Goal: Find specific page/section: Find specific page/section

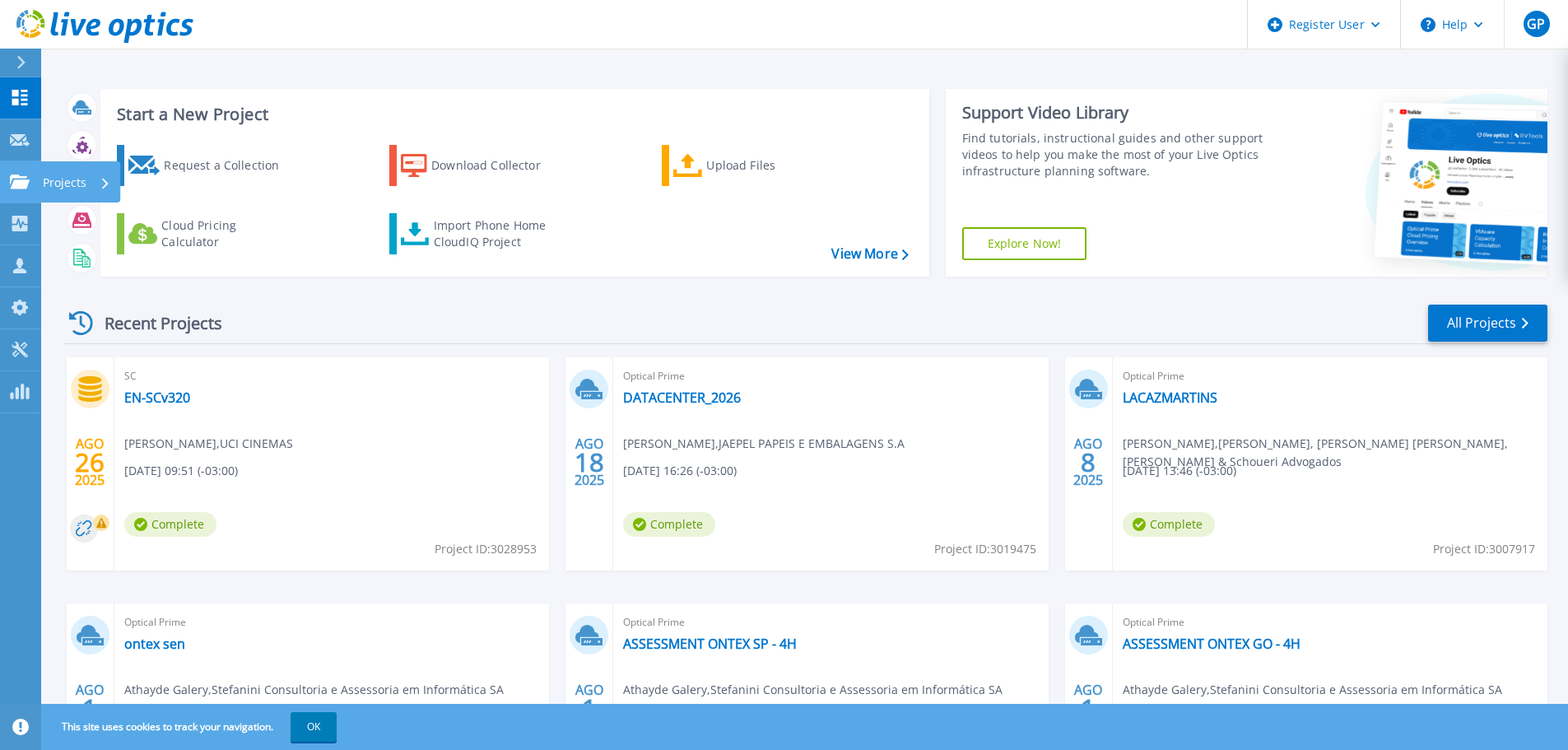
click at [24, 186] on icon at bounding box center [20, 181] width 20 height 14
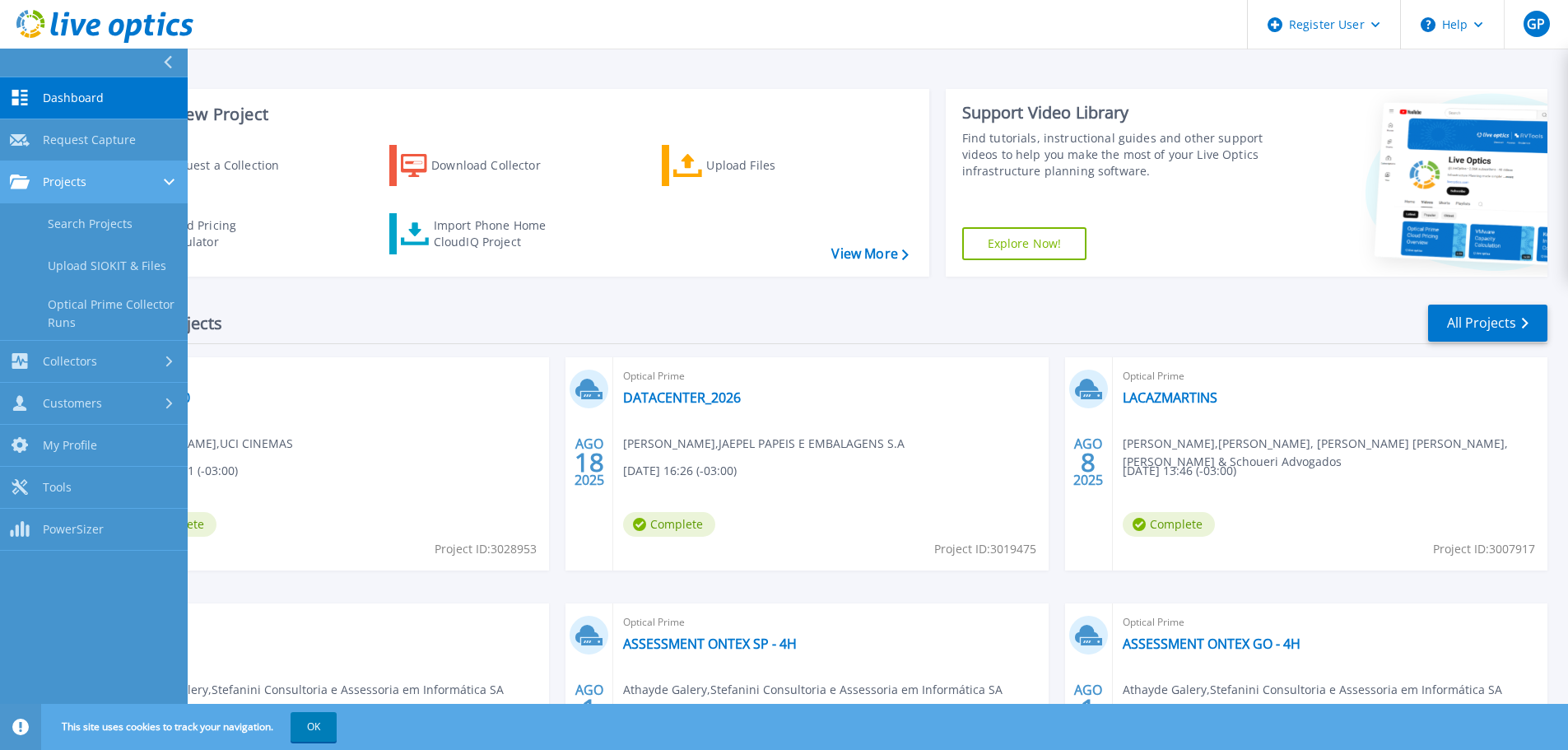
click at [53, 185] on span "Projects" at bounding box center [65, 182] width 44 height 15
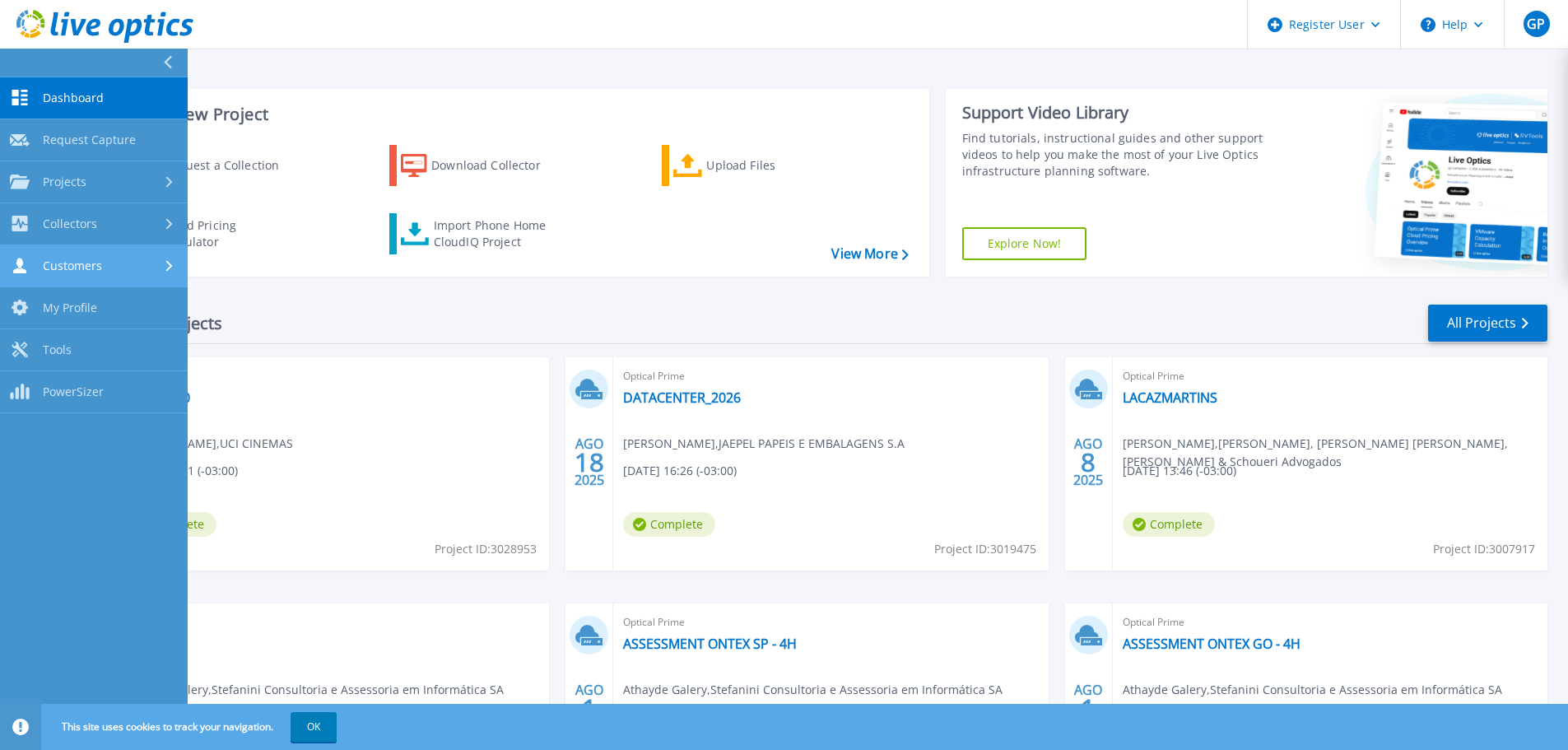
click at [58, 263] on span "Customers" at bounding box center [72, 266] width 59 height 15
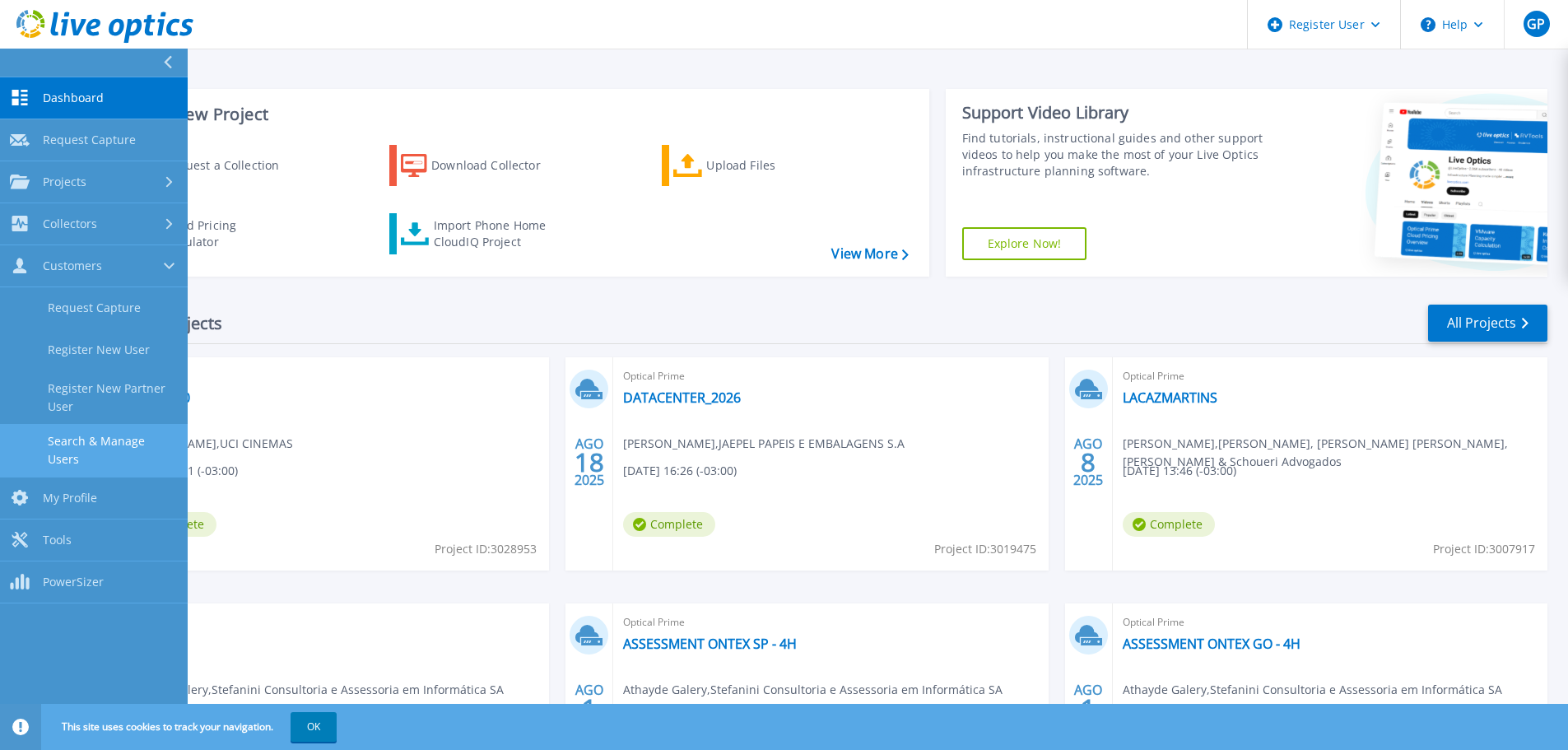
click at [64, 448] on link "Search & Manage Users" at bounding box center [94, 450] width 188 height 52
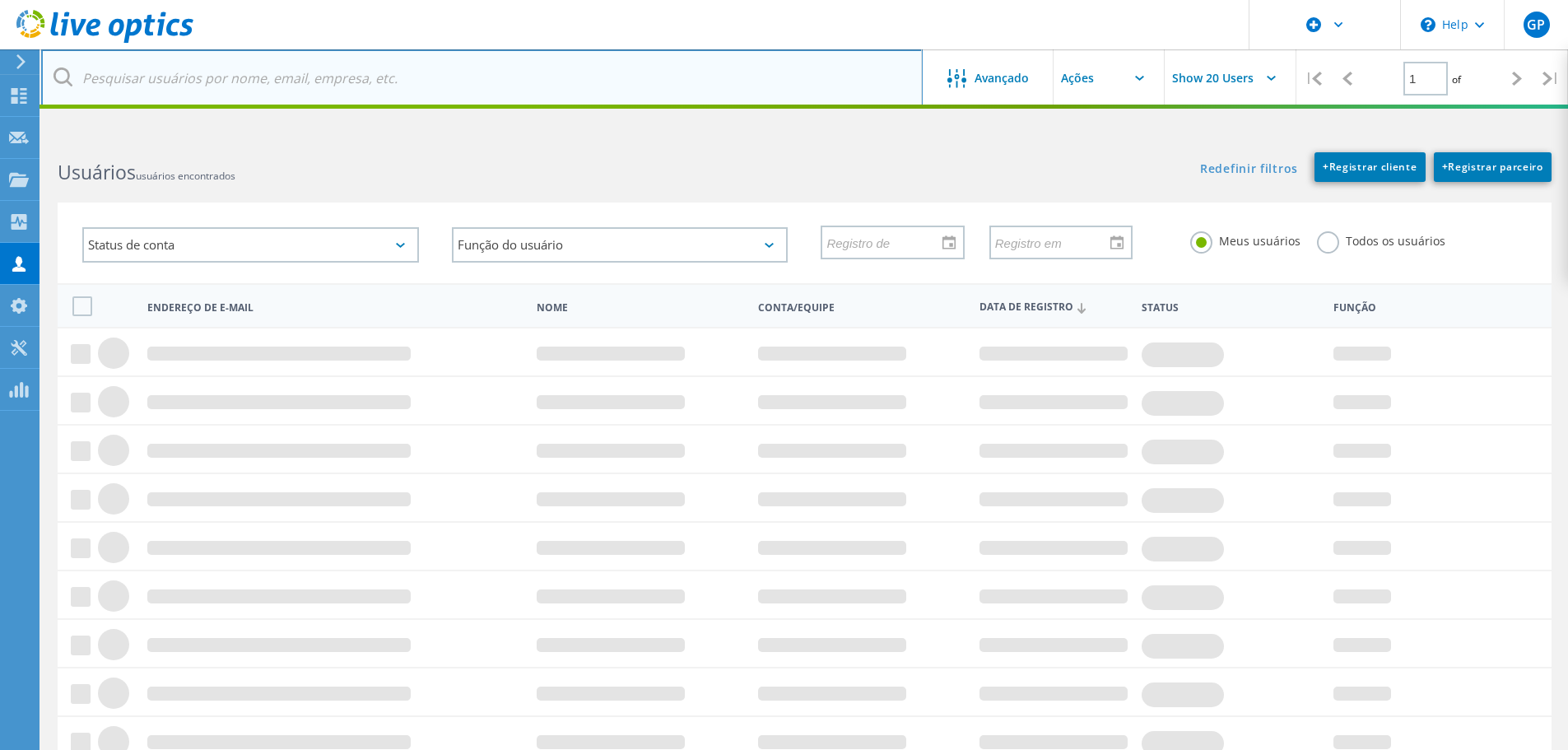
click at [273, 80] on input "text" at bounding box center [482, 79] width 882 height 58
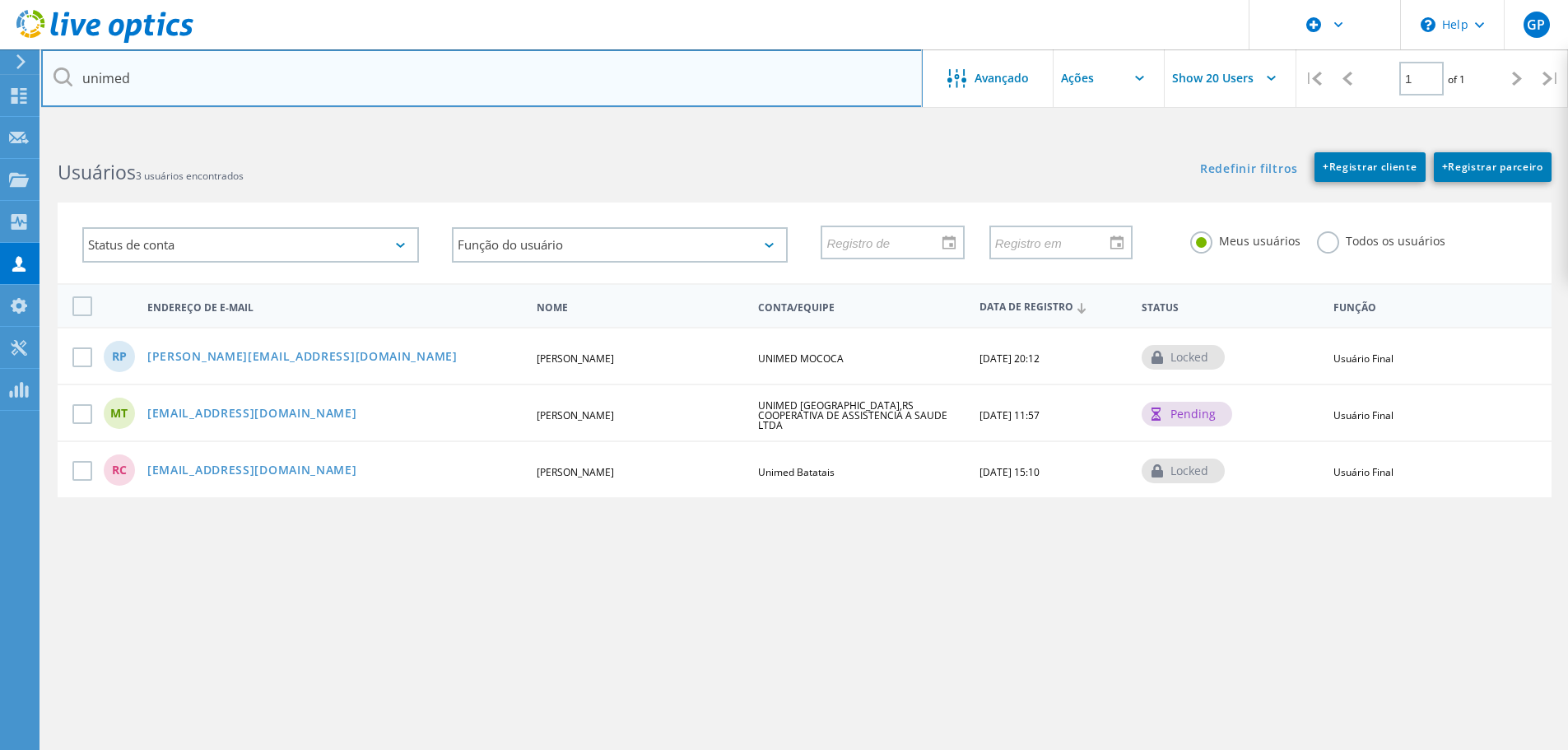
type input "unimed"
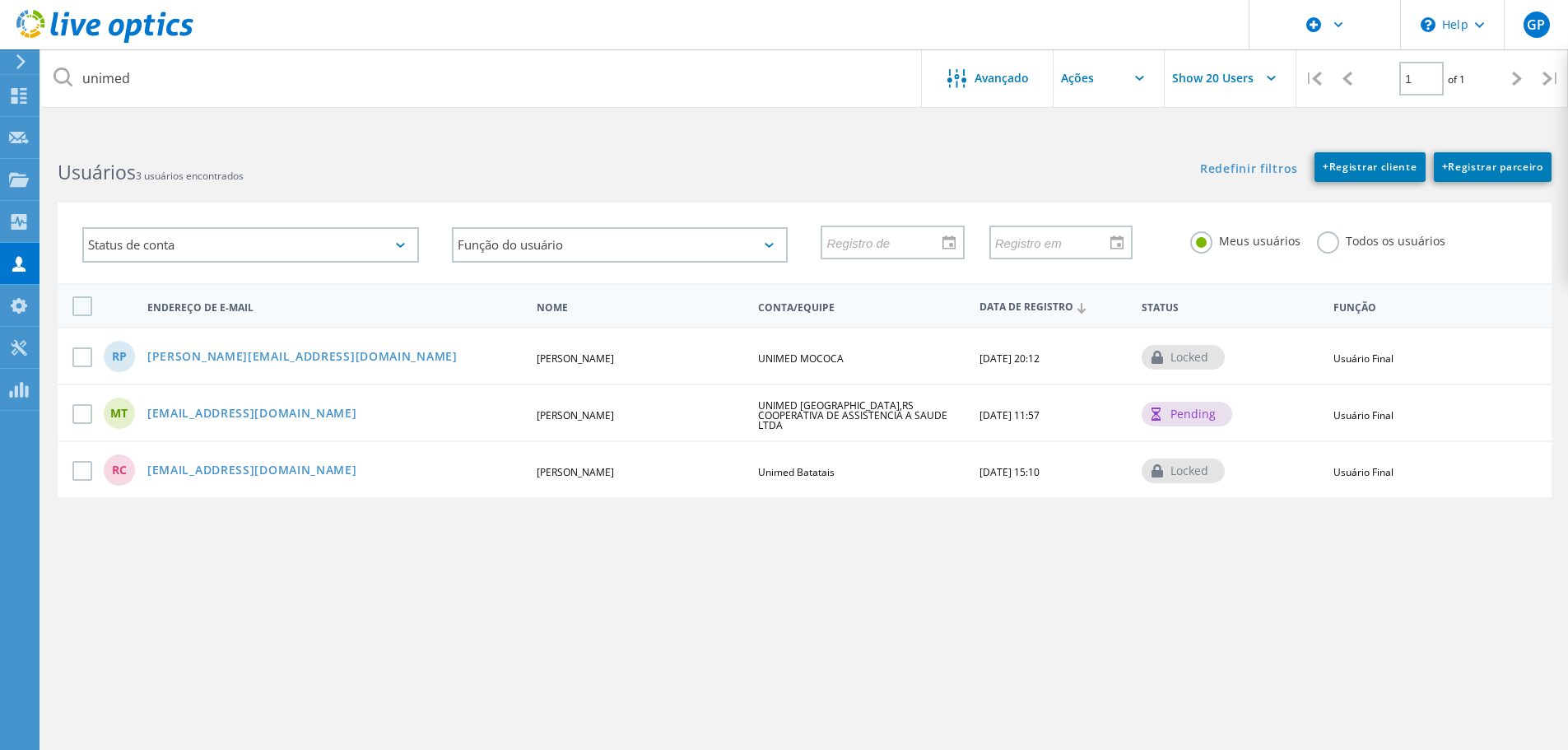
click at [1338, 243] on label "Todos os usuários" at bounding box center [1380, 238] width 128 height 16
click at [0, 0] on input "Todos os usuários" at bounding box center [0, 0] width 0 height 0
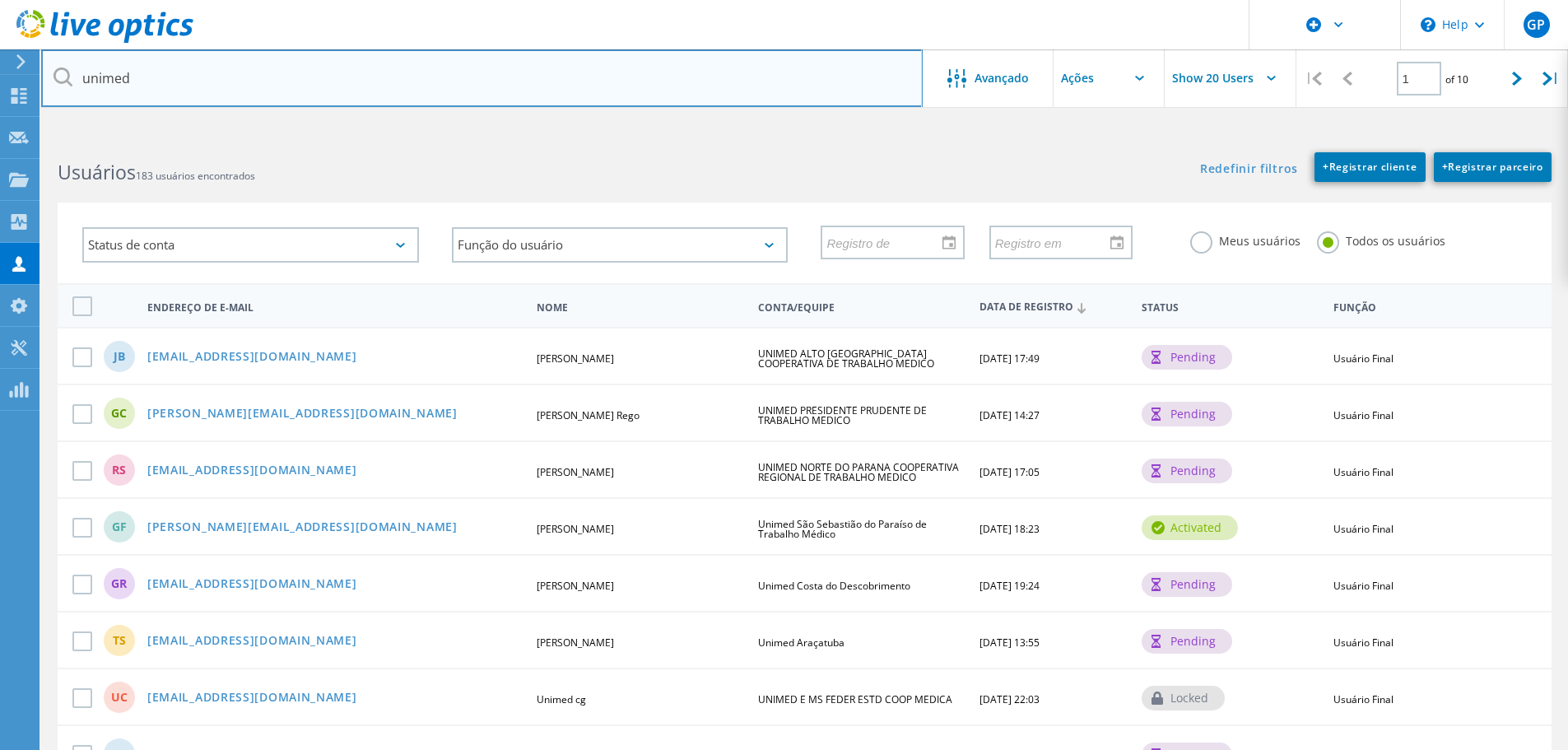
click at [194, 57] on input "unimed" at bounding box center [482, 79] width 882 height 58
drag, startPoint x: 184, startPoint y: 71, endPoint x: 50, endPoint y: 75, distance: 134.1
click at [50, 75] on input "unimed" at bounding box center [482, 79] width 882 height 58
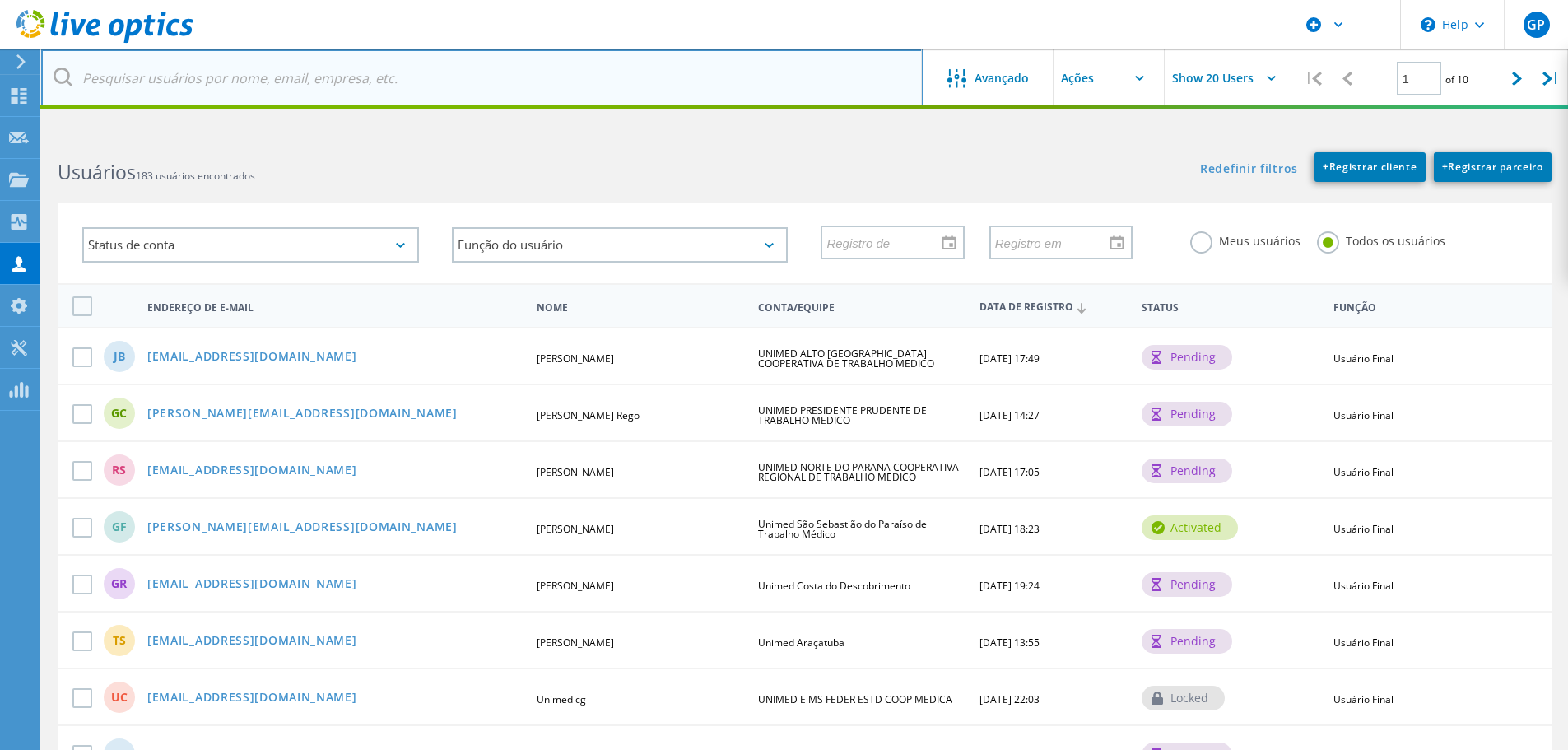
paste input "@[DOMAIN_NAME]"
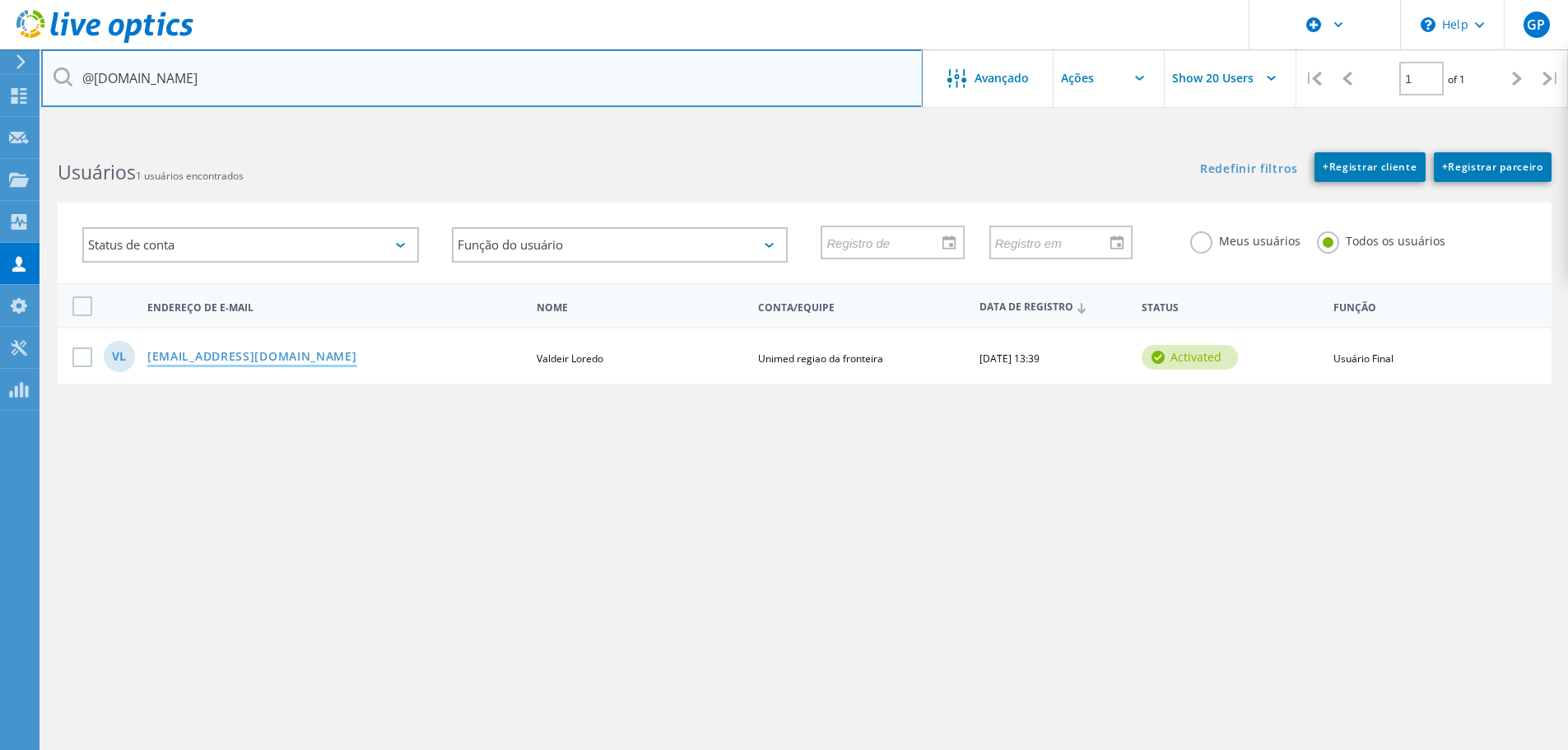
type input "@[DOMAIN_NAME]"
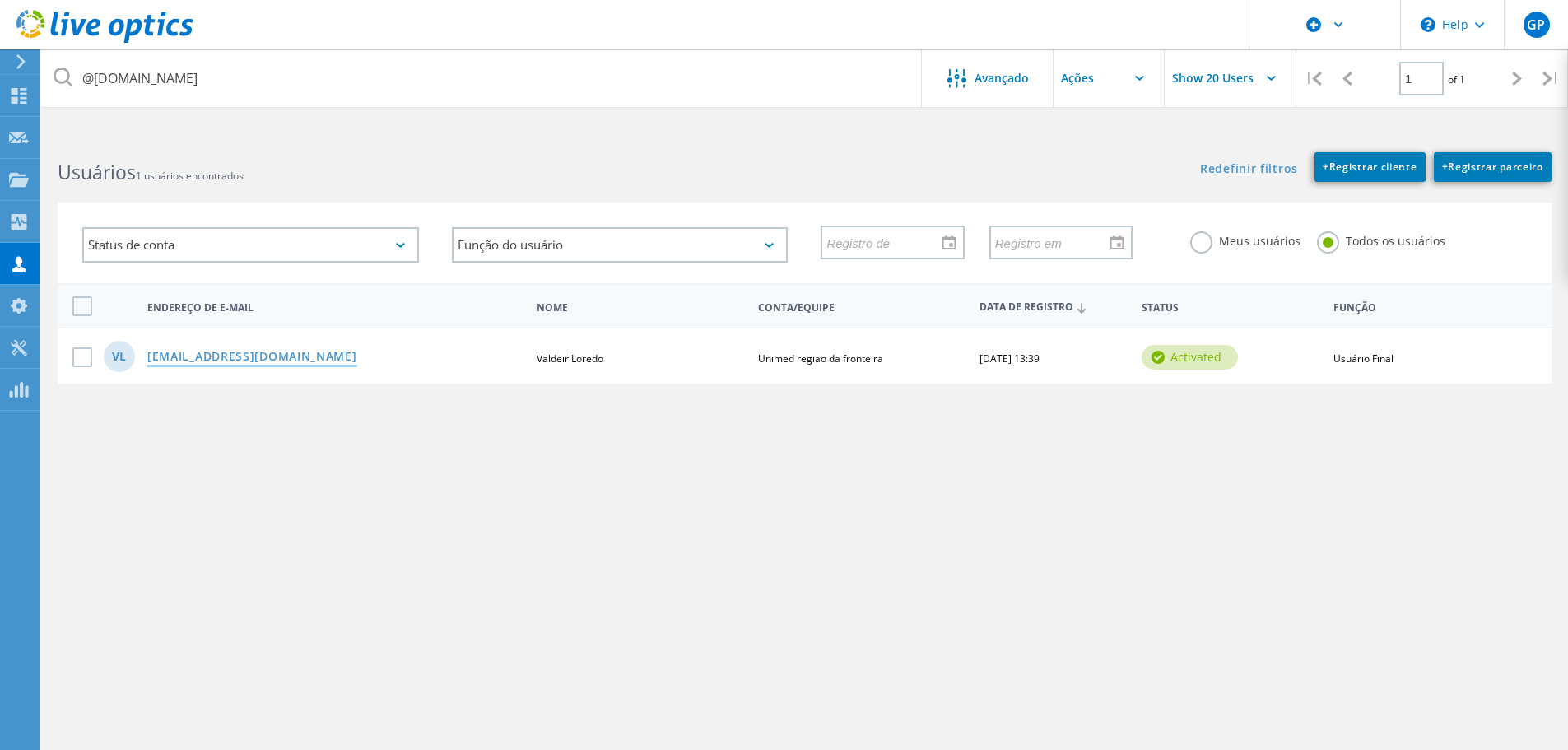
click at [274, 360] on link "[EMAIL_ADDRESS][DOMAIN_NAME]" at bounding box center [252, 357] width 209 height 14
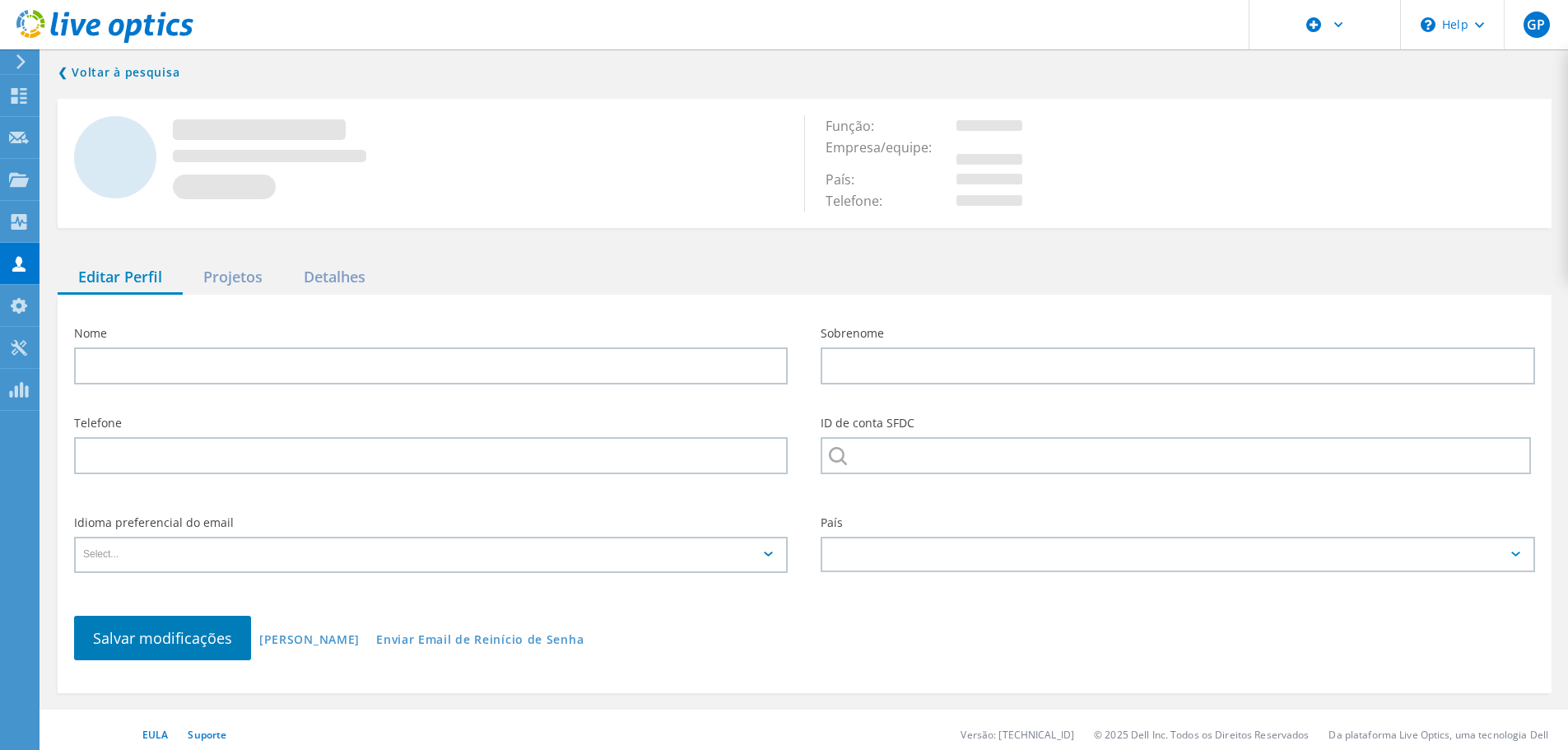
type input "Valdeir"
type input "Loredo"
type input "5532429800"
type input "Unimed regiao da fronteira"
type input "Português"
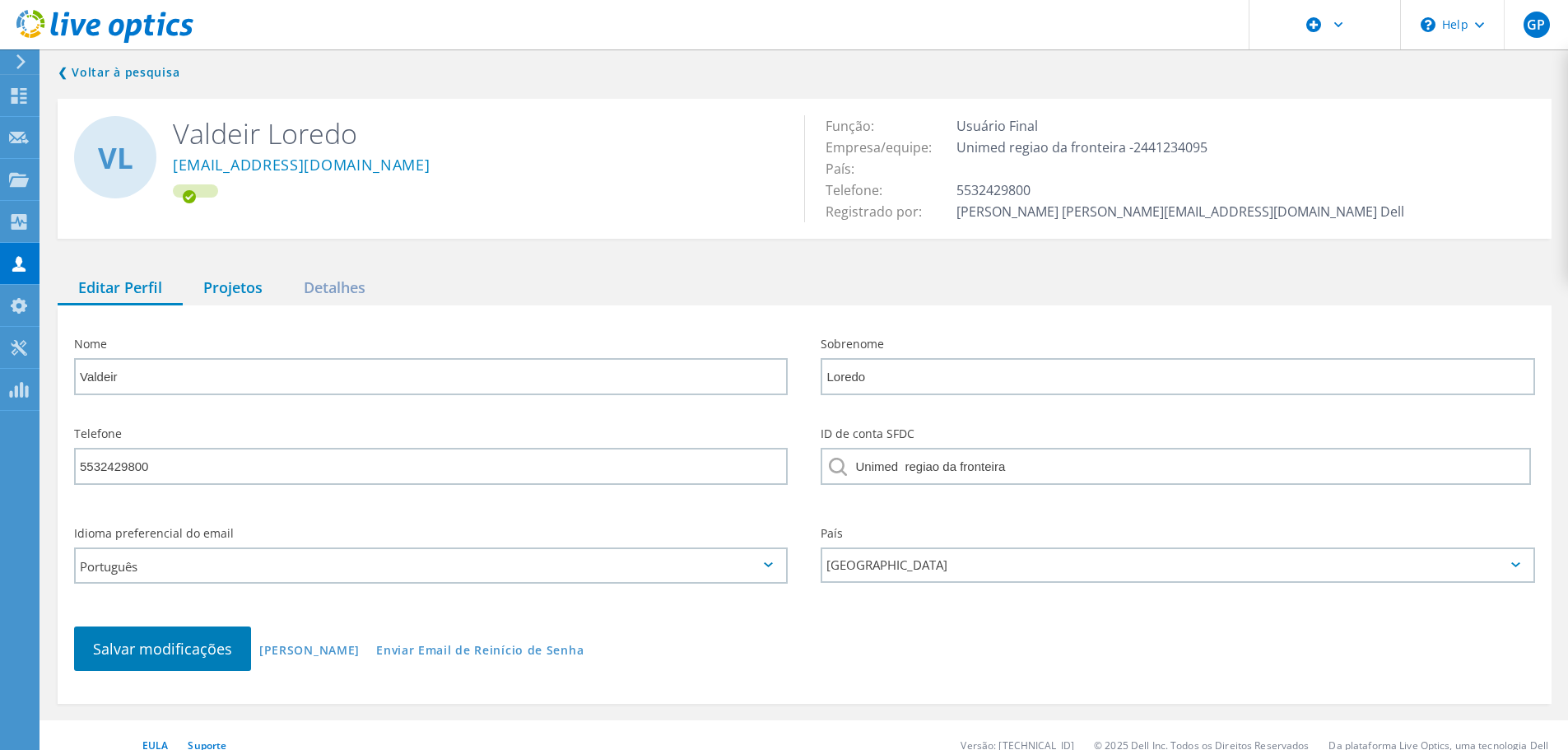
click at [248, 297] on div "Projetos" at bounding box center [232, 288] width 100 height 34
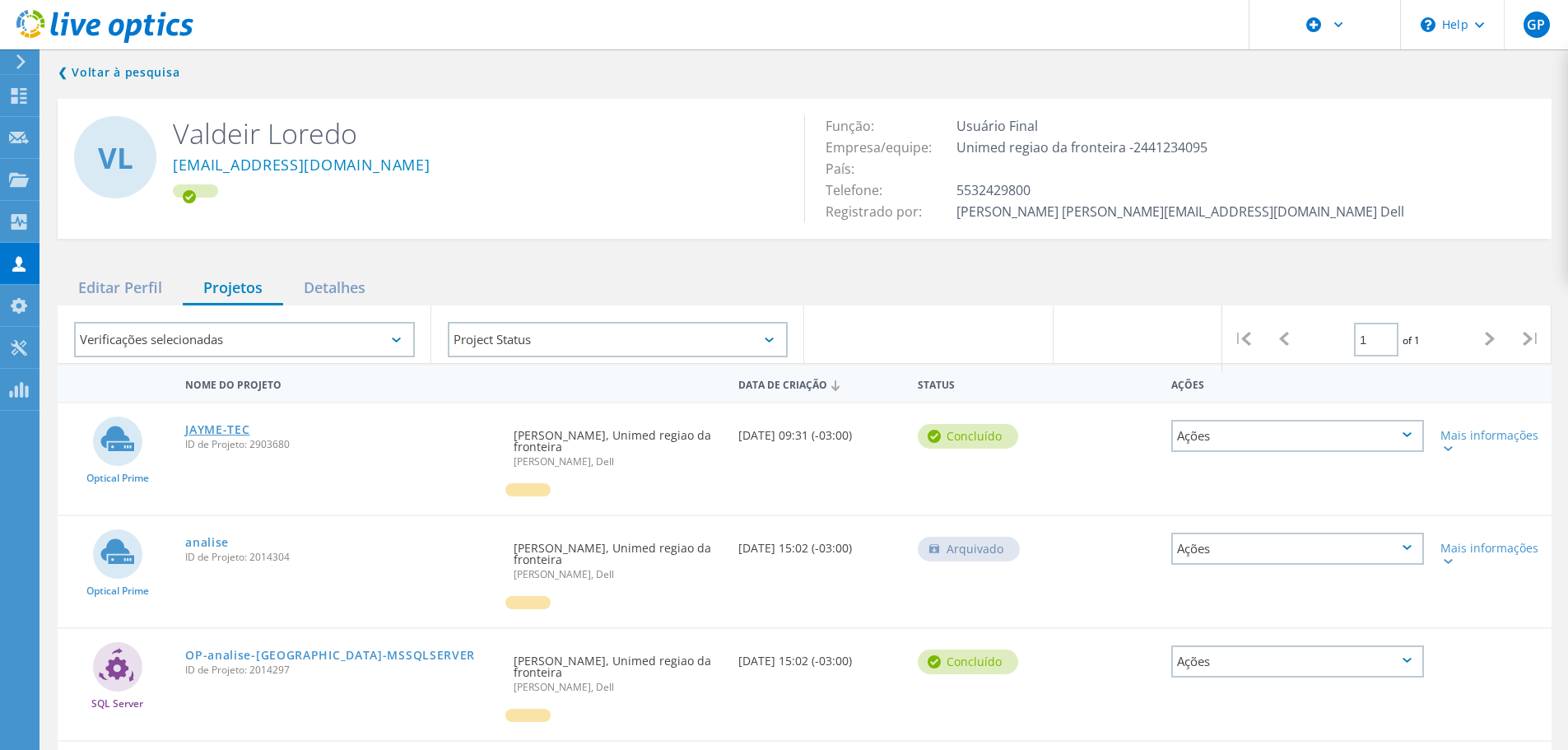
click at [224, 429] on link "JAYME-TEC" at bounding box center [217, 429] width 65 height 11
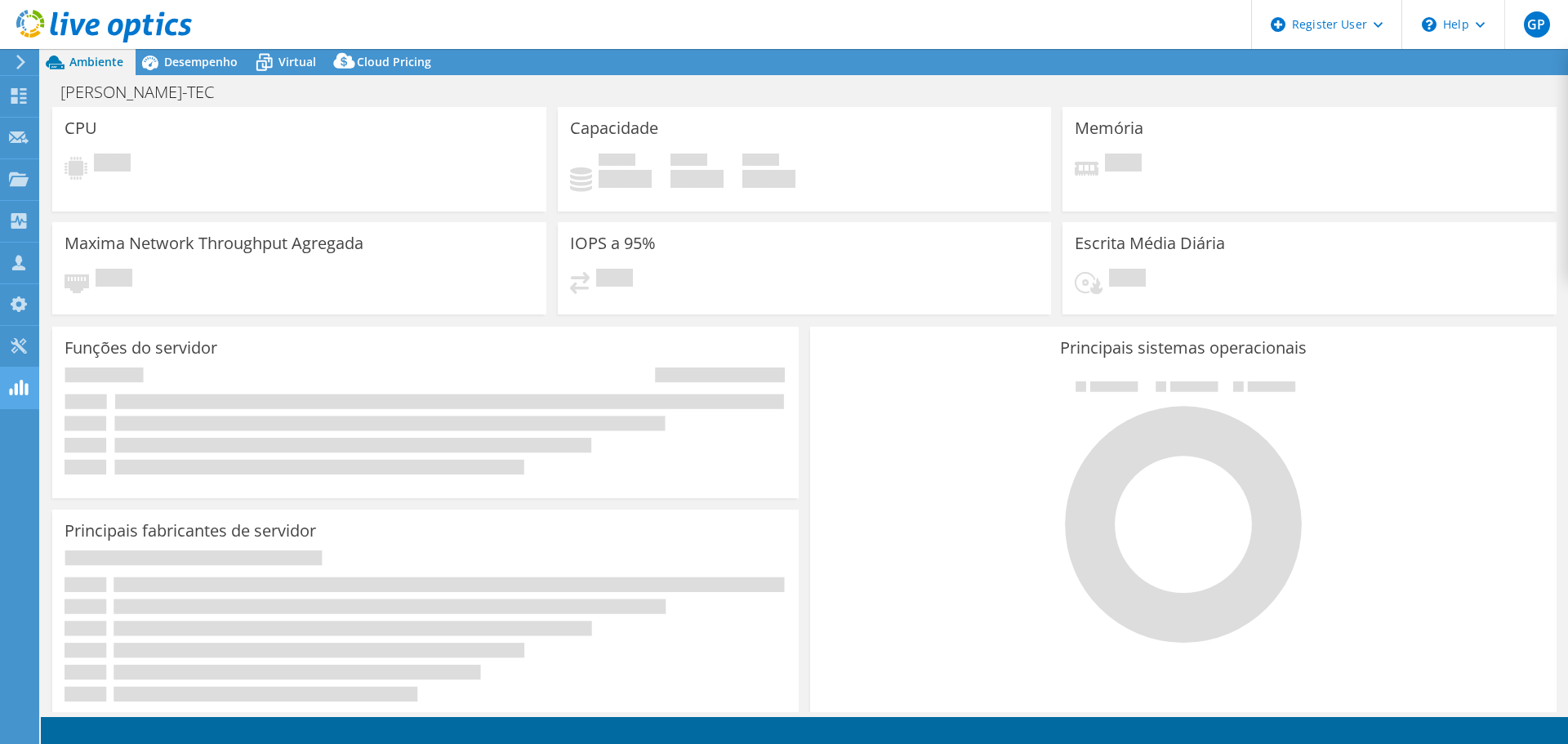
select select "USD"
select select "SouthAmerica"
select select "BRL"
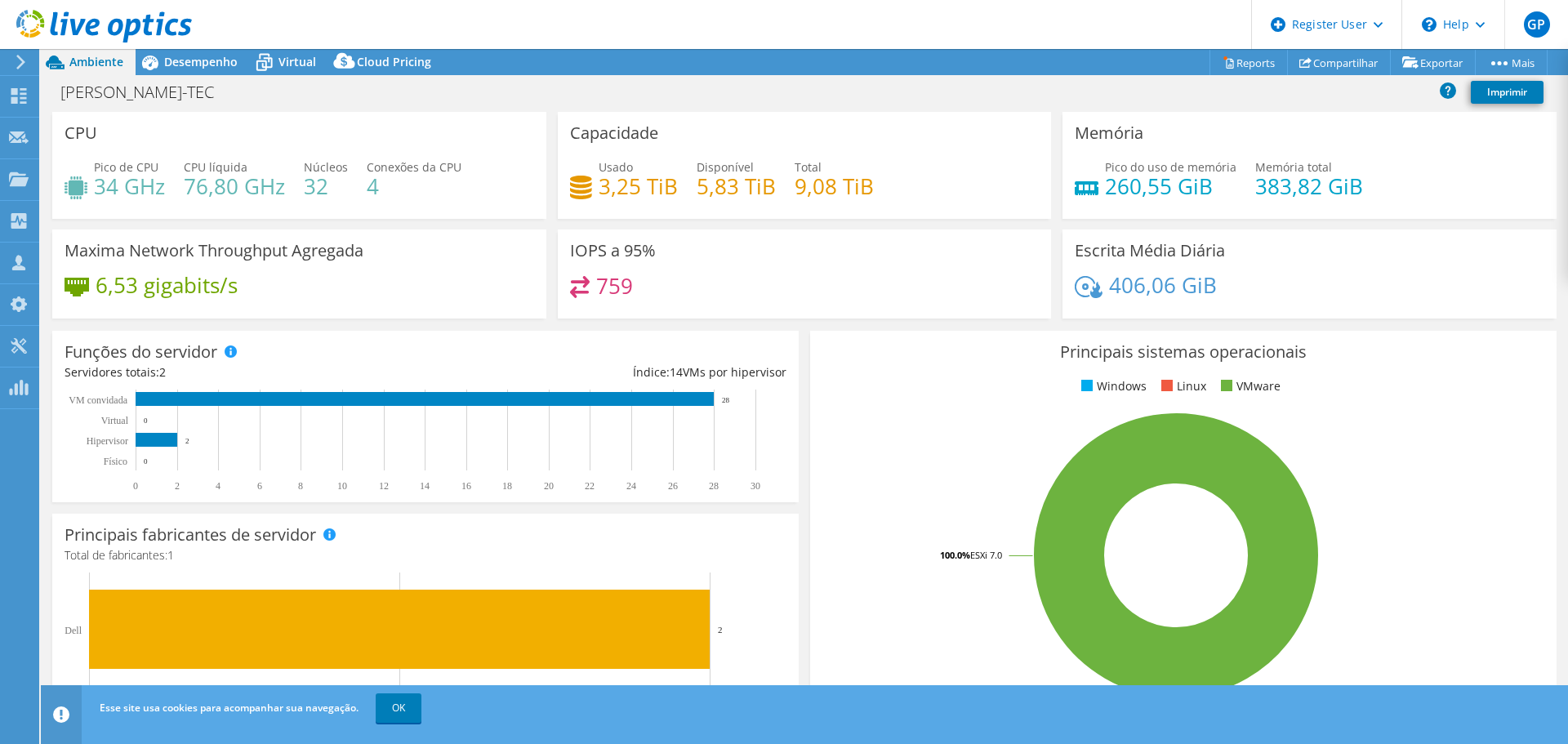
click at [839, 571] on rect at bounding box center [1176, 556] width 707 height 286
